Goal: Navigation & Orientation: Find specific page/section

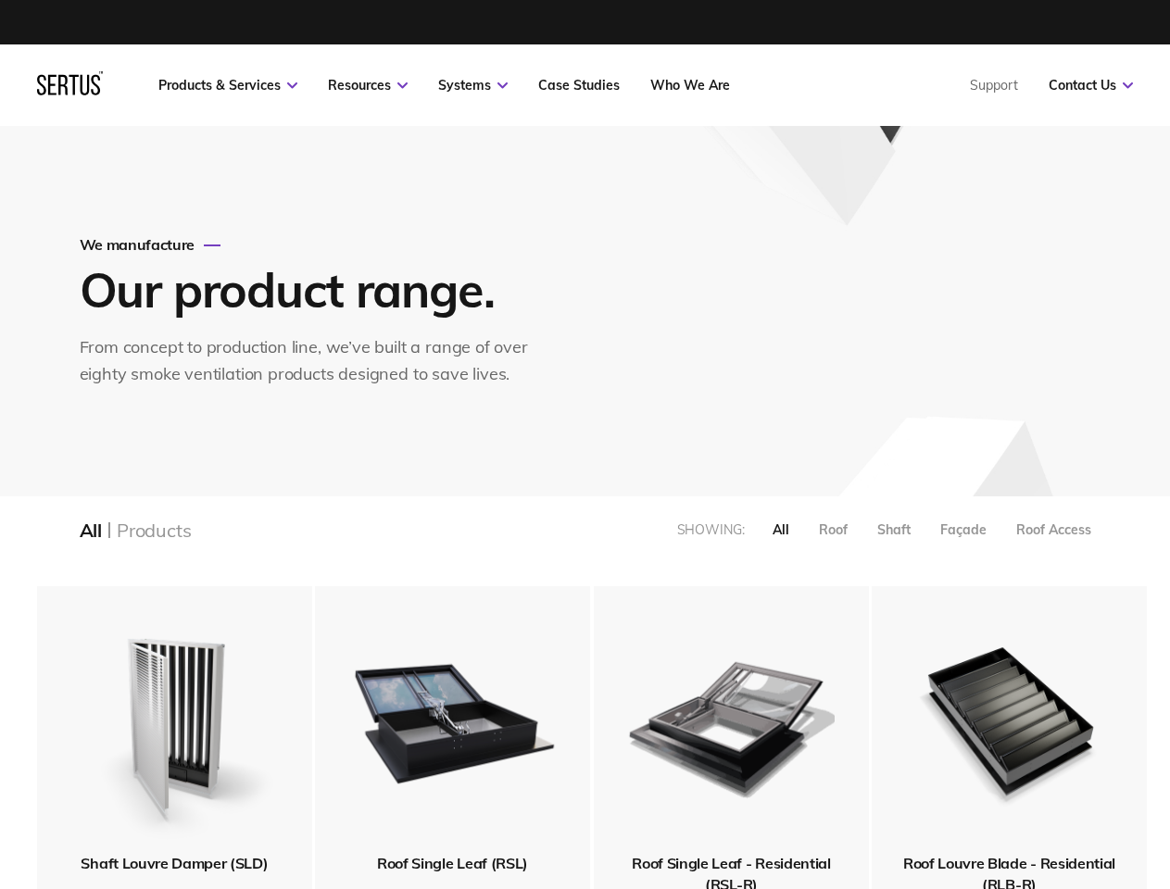
scroll to position [2451, 1128]
click at [368, 85] on link "Resources" at bounding box center [368, 85] width 80 height 17
click at [473, 85] on link "Systems" at bounding box center [472, 85] width 69 height 17
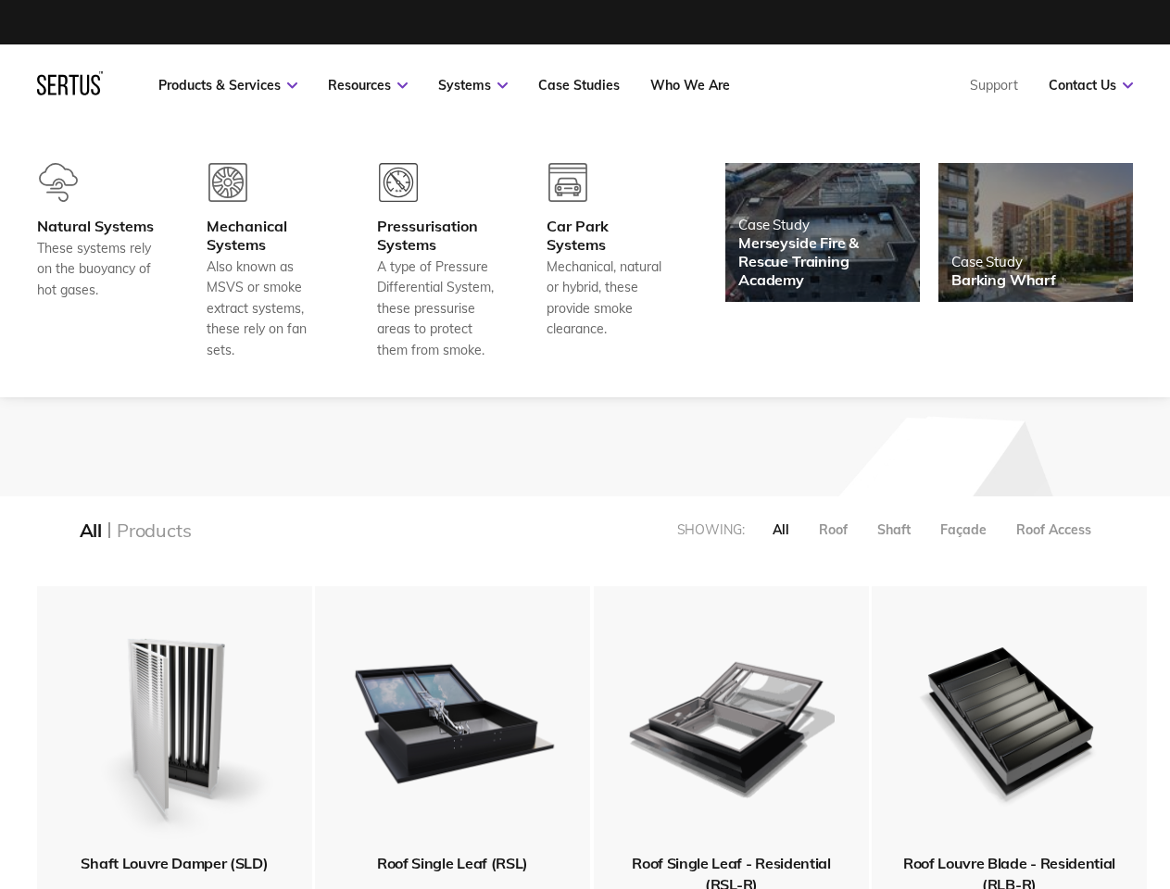
click at [1091, 85] on link "Contact Us" at bounding box center [1091, 85] width 84 height 17
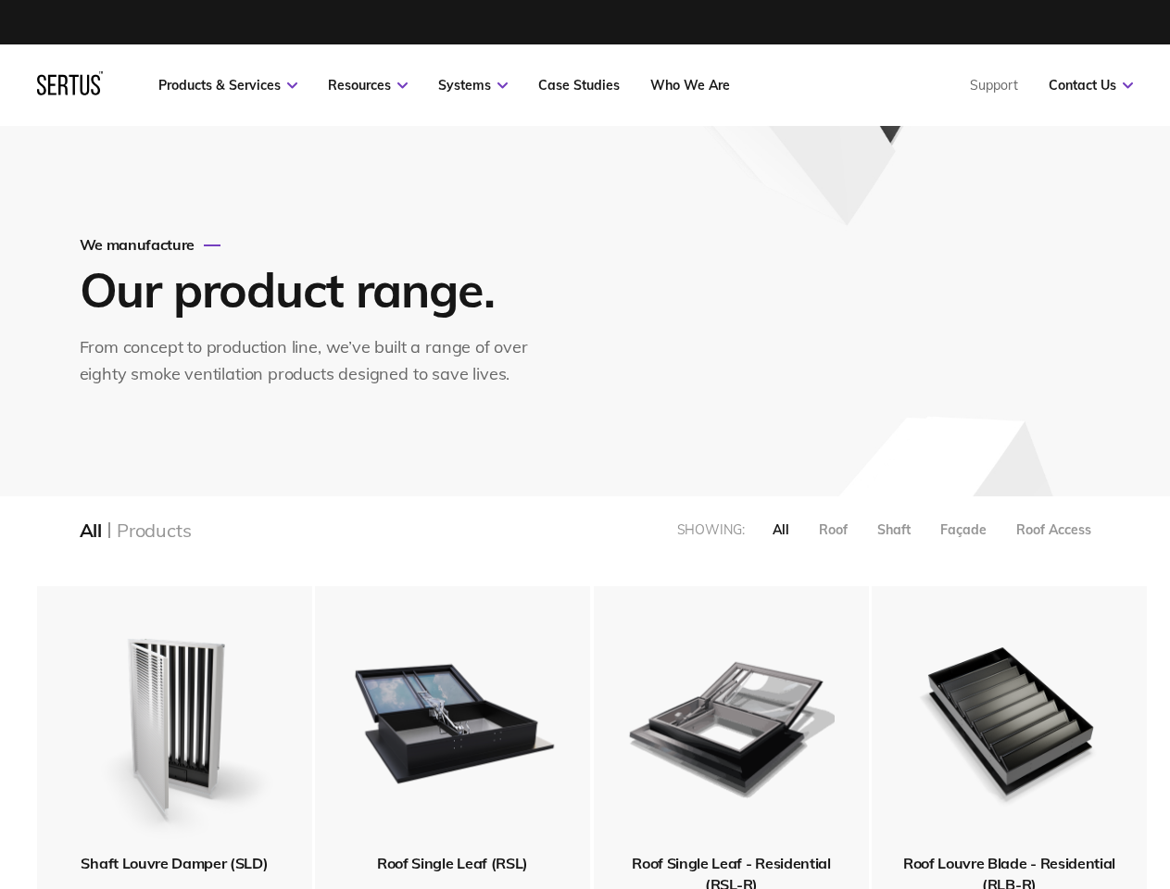
click at [781, 530] on div "All" at bounding box center [781, 530] width 17 height 17
click at [833, 530] on div "Roof" at bounding box center [833, 530] width 29 height 17
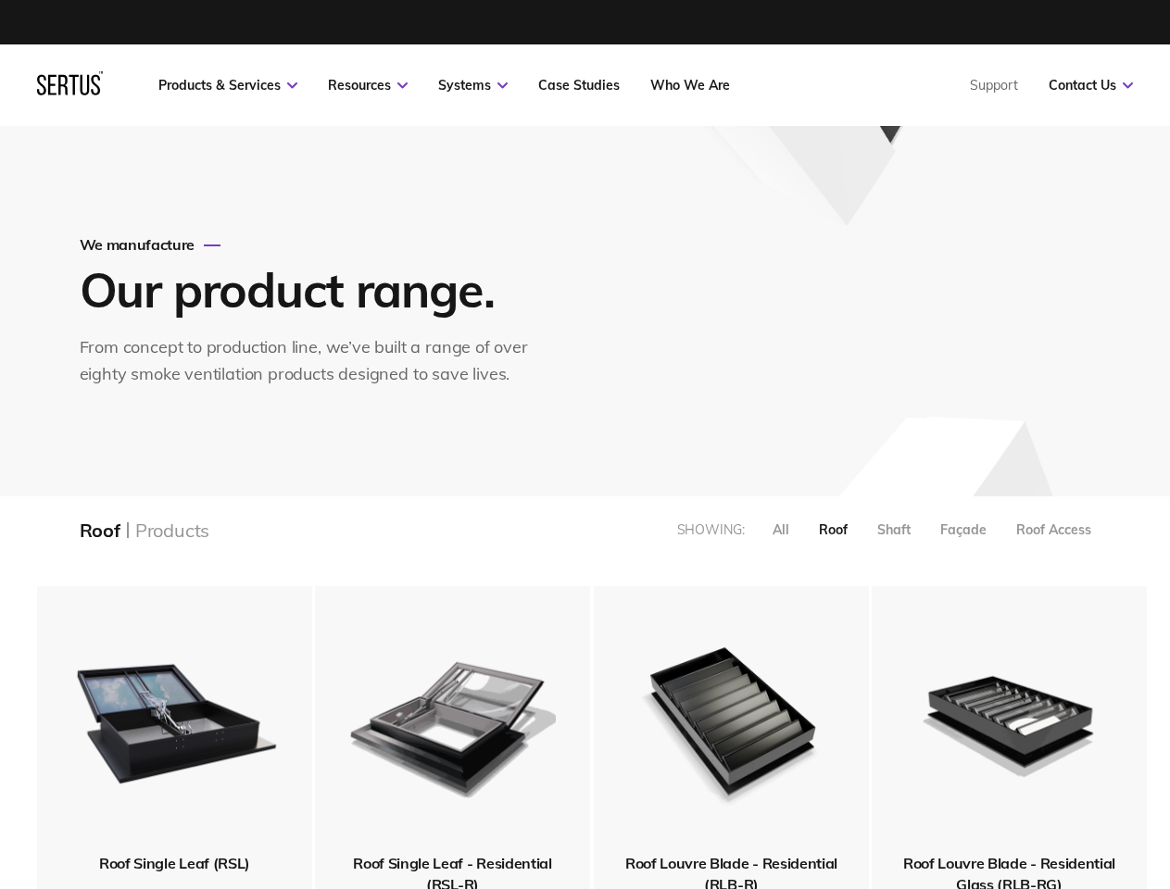
click at [894, 530] on div "Shaft" at bounding box center [893, 530] width 33 height 17
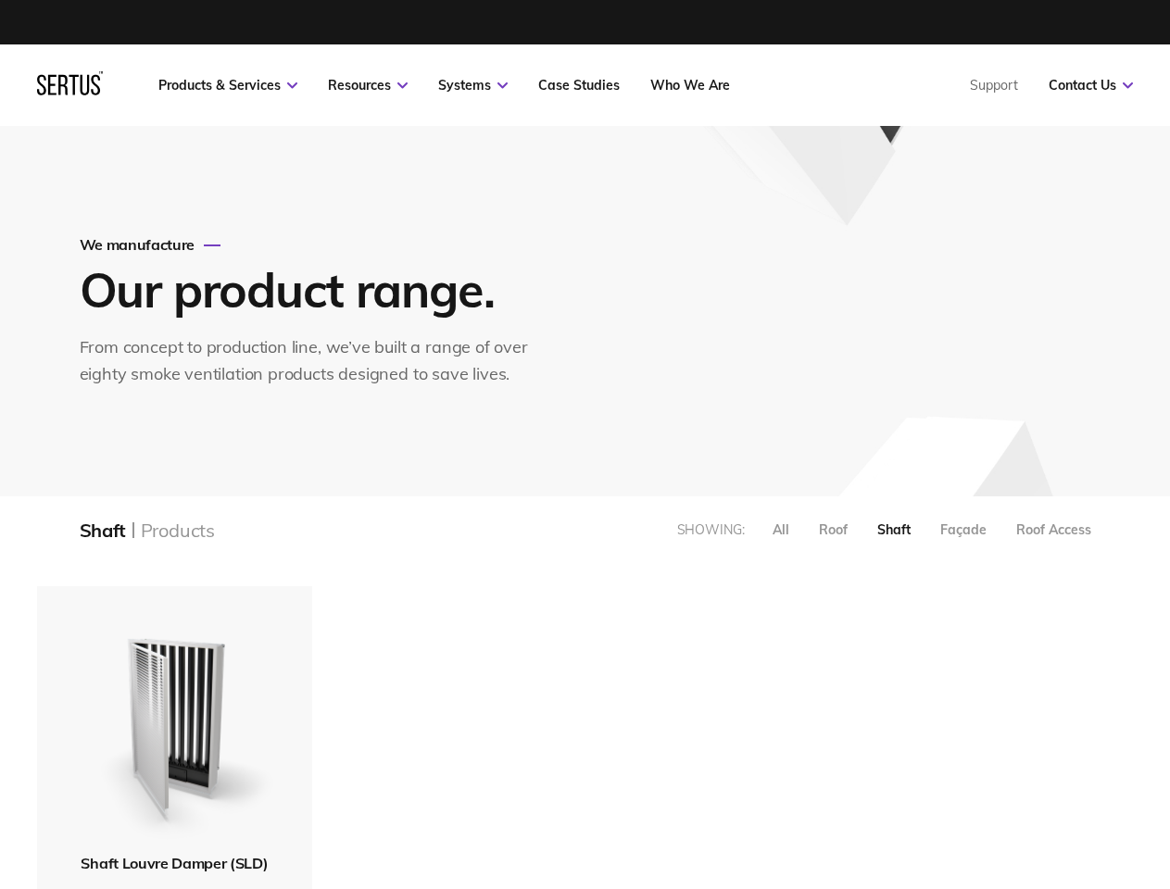
scroll to position [849, 1128]
click at [964, 530] on div "Façade" at bounding box center [963, 530] width 46 height 17
